Goal: Task Accomplishment & Management: Use online tool/utility

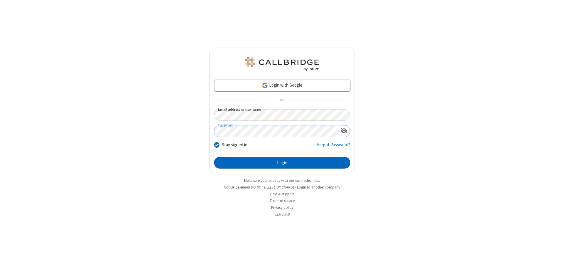
click at [282, 163] on button "Login" at bounding box center [282, 163] width 136 height 12
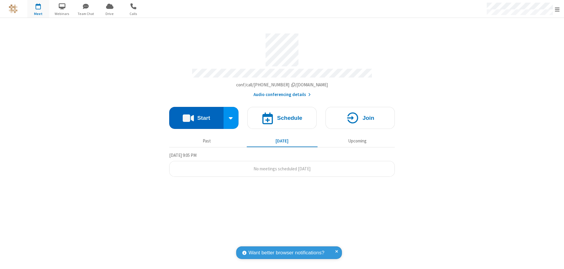
click at [196, 115] on button "Start" at bounding box center [196, 118] width 54 height 22
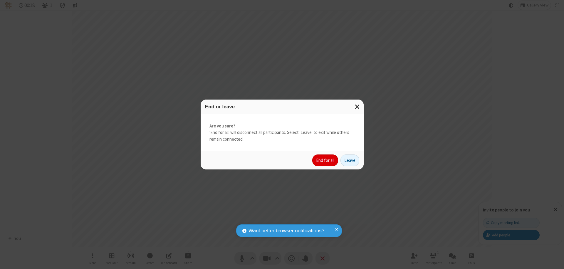
click at [326, 160] on button "End for all" at bounding box center [325, 161] width 26 height 12
